Goal: Task Accomplishment & Management: Complete application form

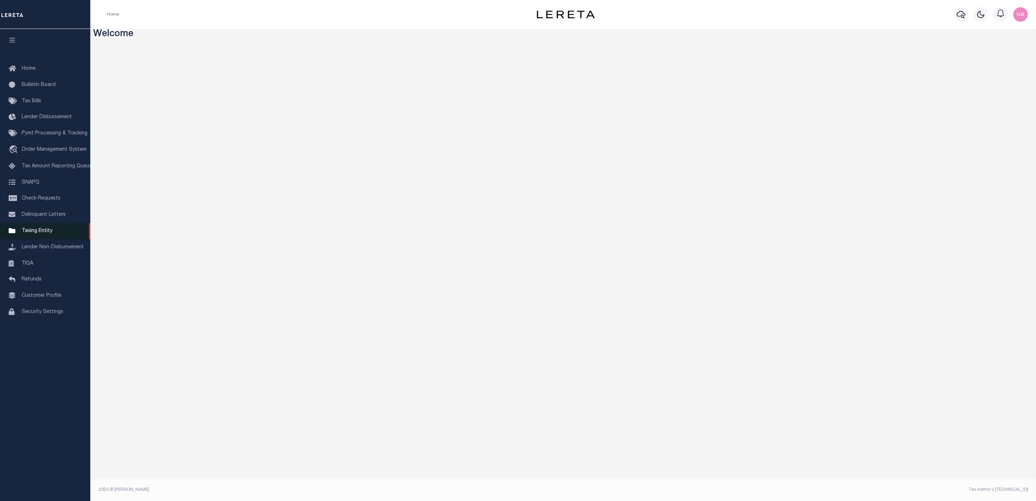
click at [35, 232] on span "Taxing Entity" at bounding box center [37, 230] width 31 height 5
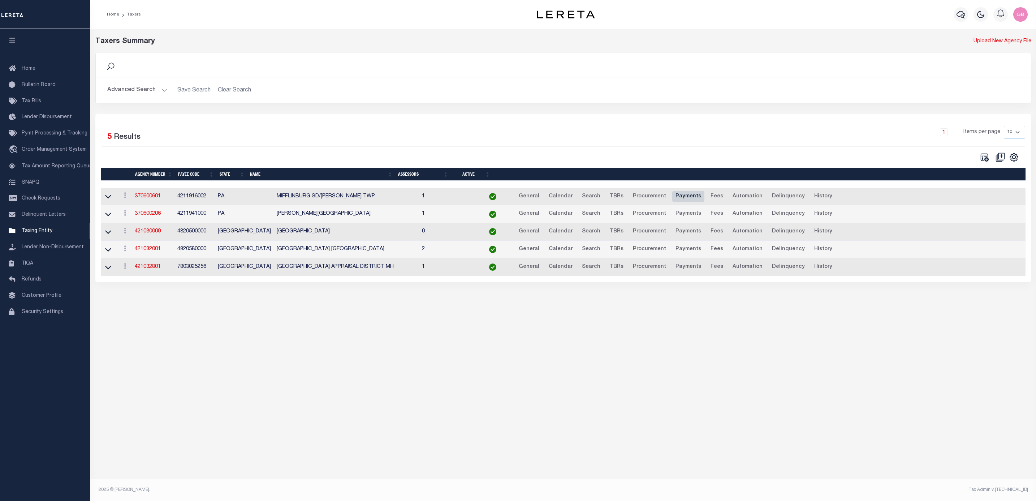
click at [672, 198] on link "Payments" at bounding box center [688, 197] width 32 height 12
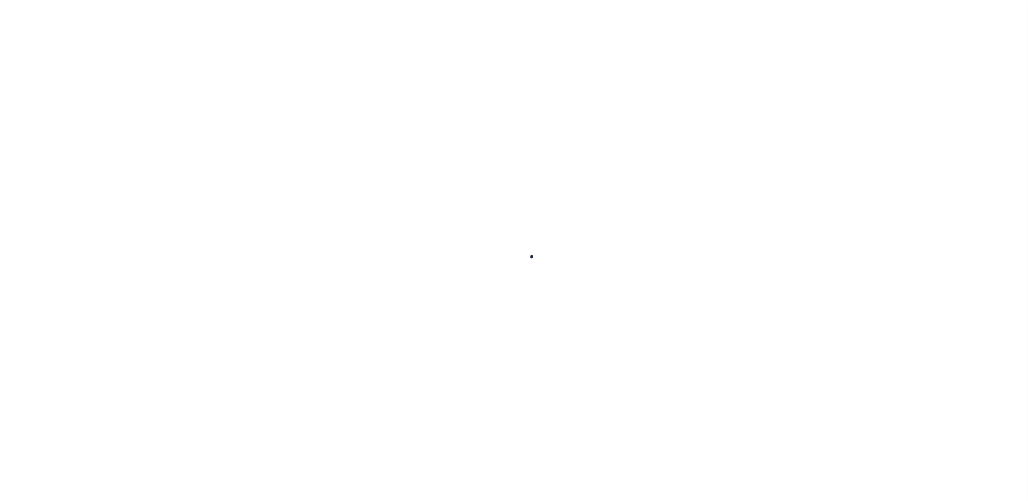
select select
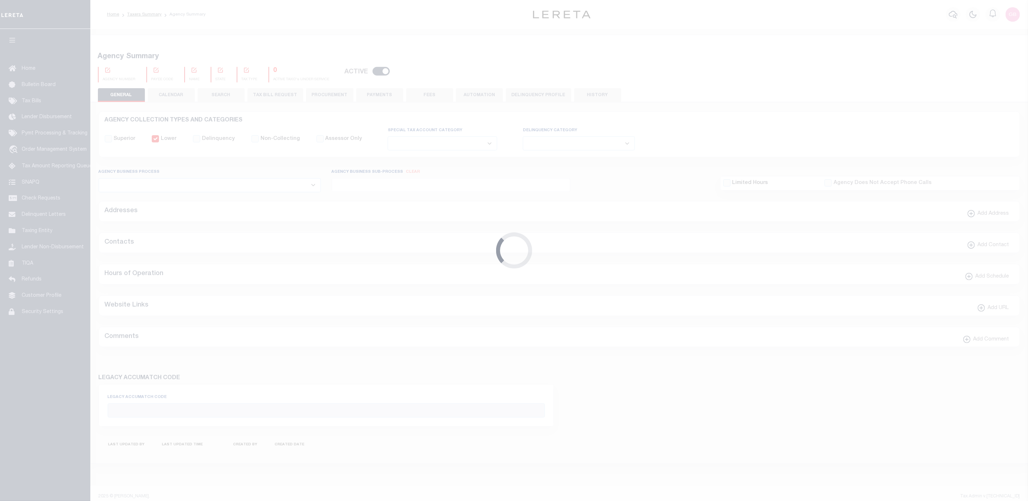
type input "$2.25"
select select "true"
type input "HAB-MISC"
checkbox input "false"
type input "N"
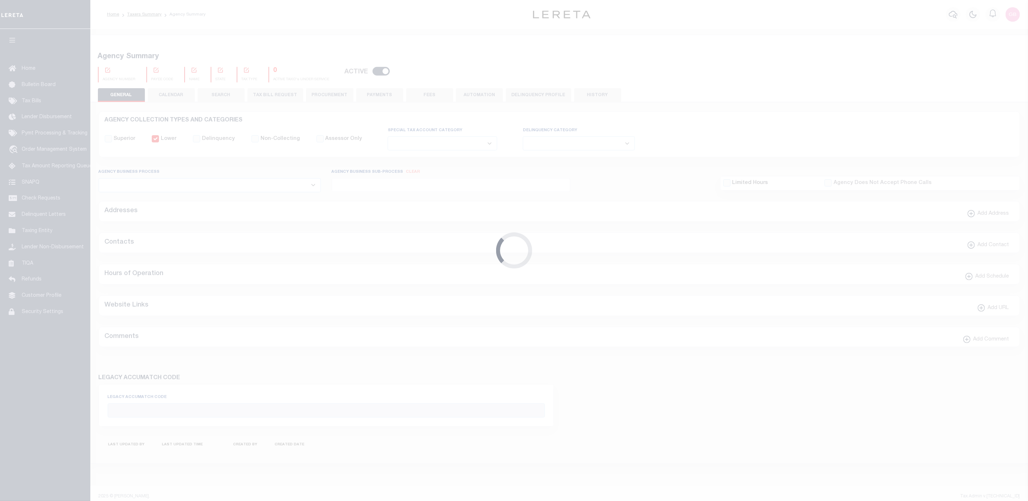
select select "false"
type input "B - Escrow reporting includes - “Delinquent Prior Year(s) Exist”, “Delinquent C…"
radio input "true"
checkbox input "false"
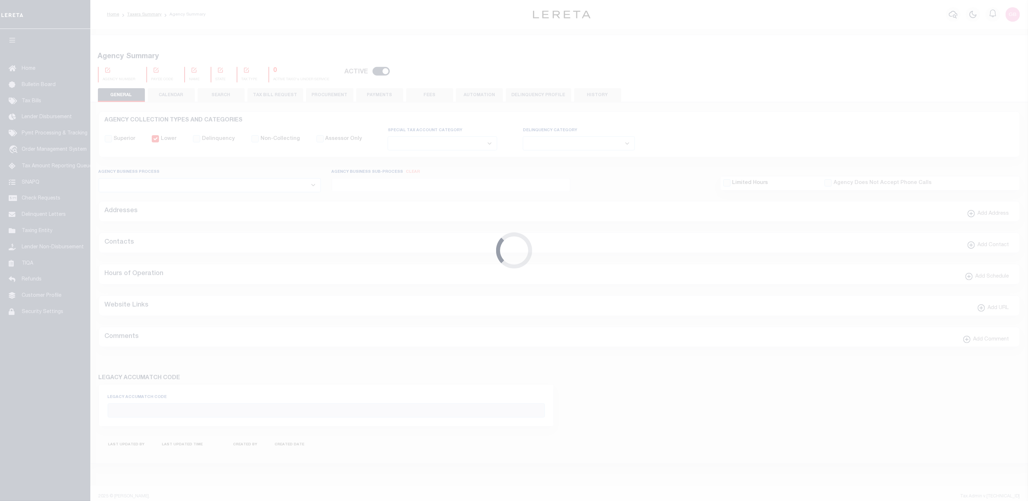
checkbox input "false"
radio input "true"
